Goal: Find specific page/section: Find specific page/section

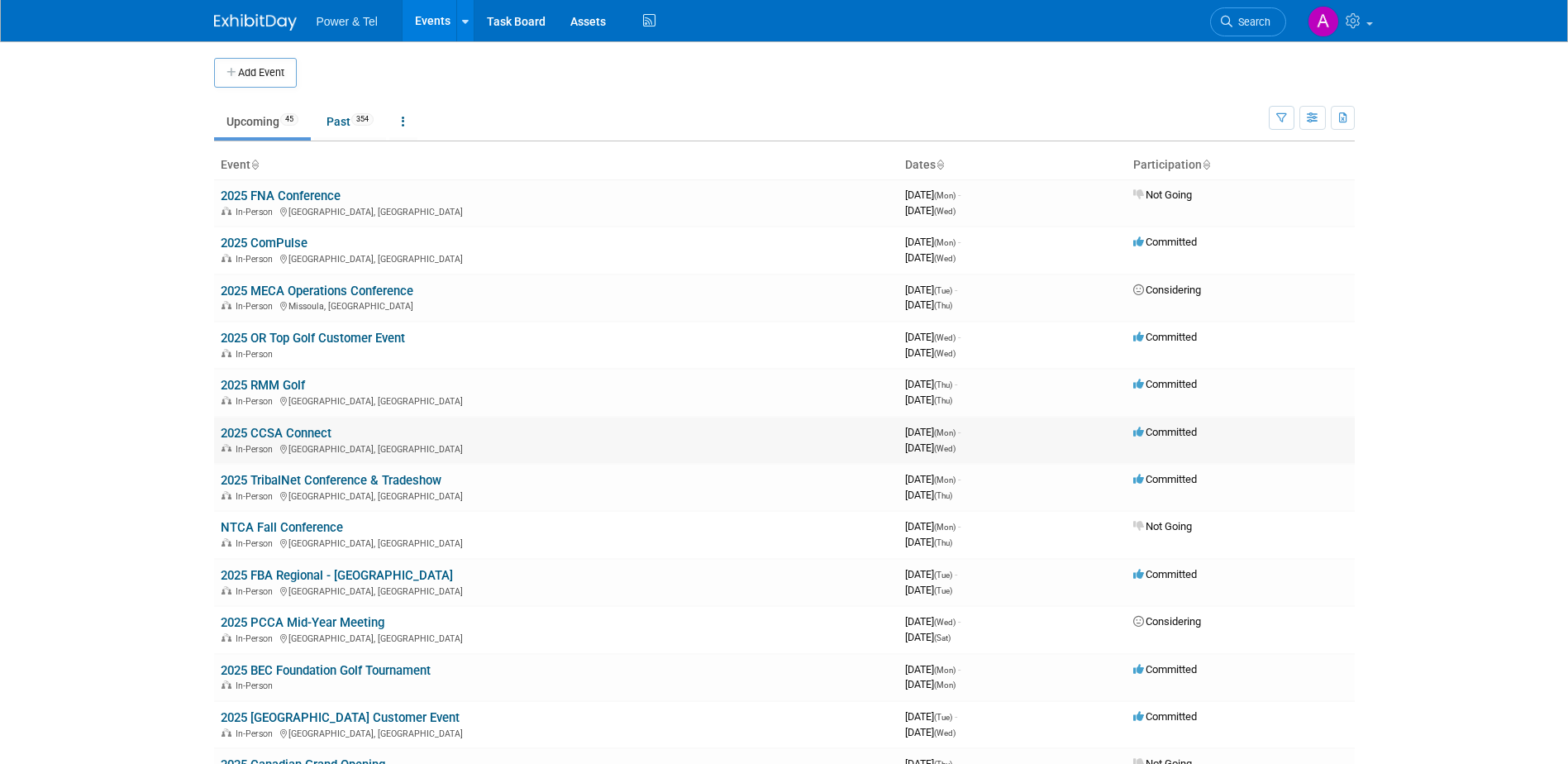
click at [304, 433] on link "2025 CCSA Connect" at bounding box center [276, 434] width 111 height 15
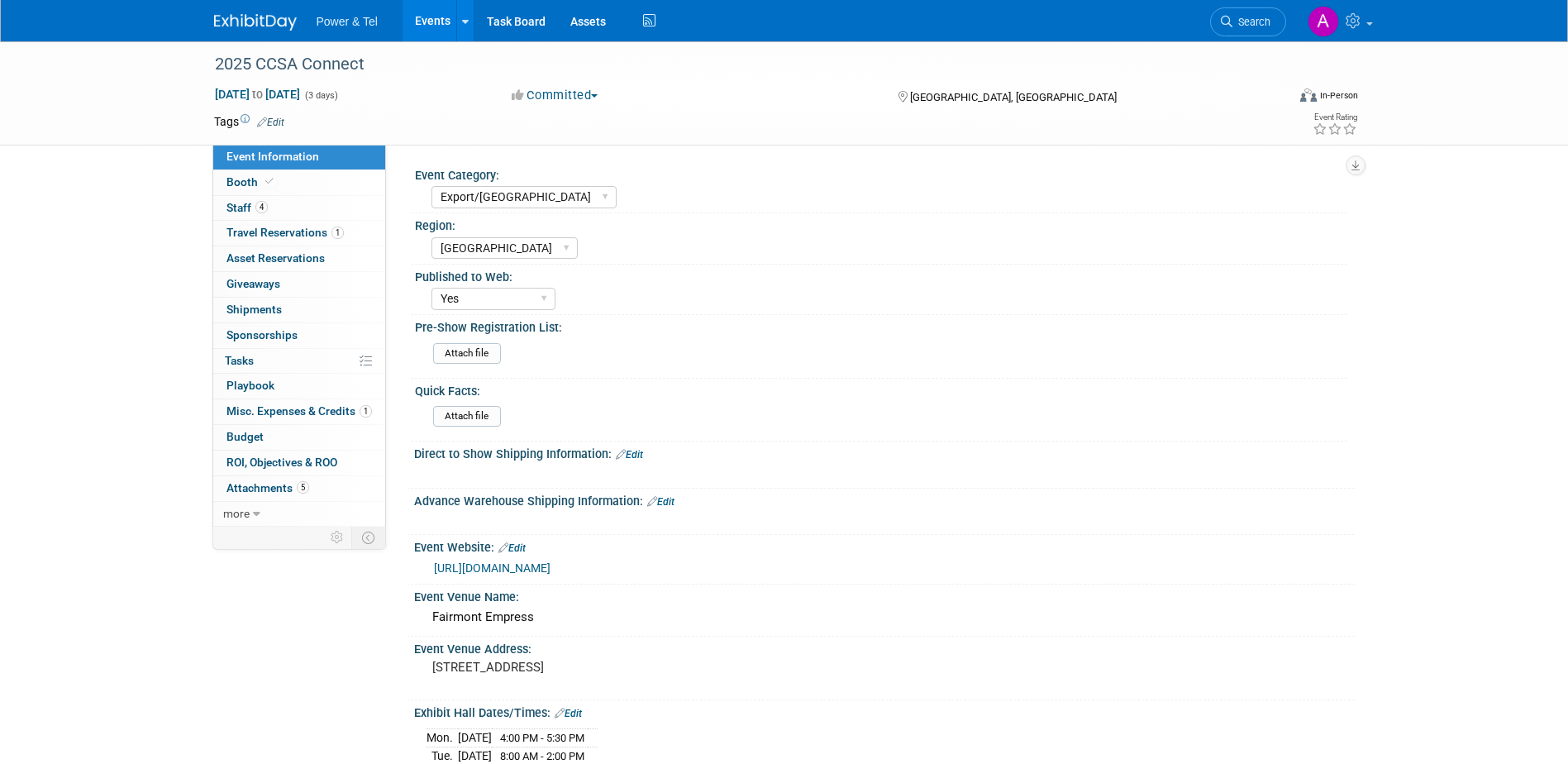
select select "Export/[GEOGRAPHIC_DATA]"
select select "[GEOGRAPHIC_DATA]"
select select "Yes"
click at [498, 563] on link "[URL][DOMAIN_NAME]" at bounding box center [492, 568] width 117 height 13
click at [293, 186] on link "Booth" at bounding box center [299, 183] width 172 height 25
